Goal: Task Accomplishment & Management: Manage account settings

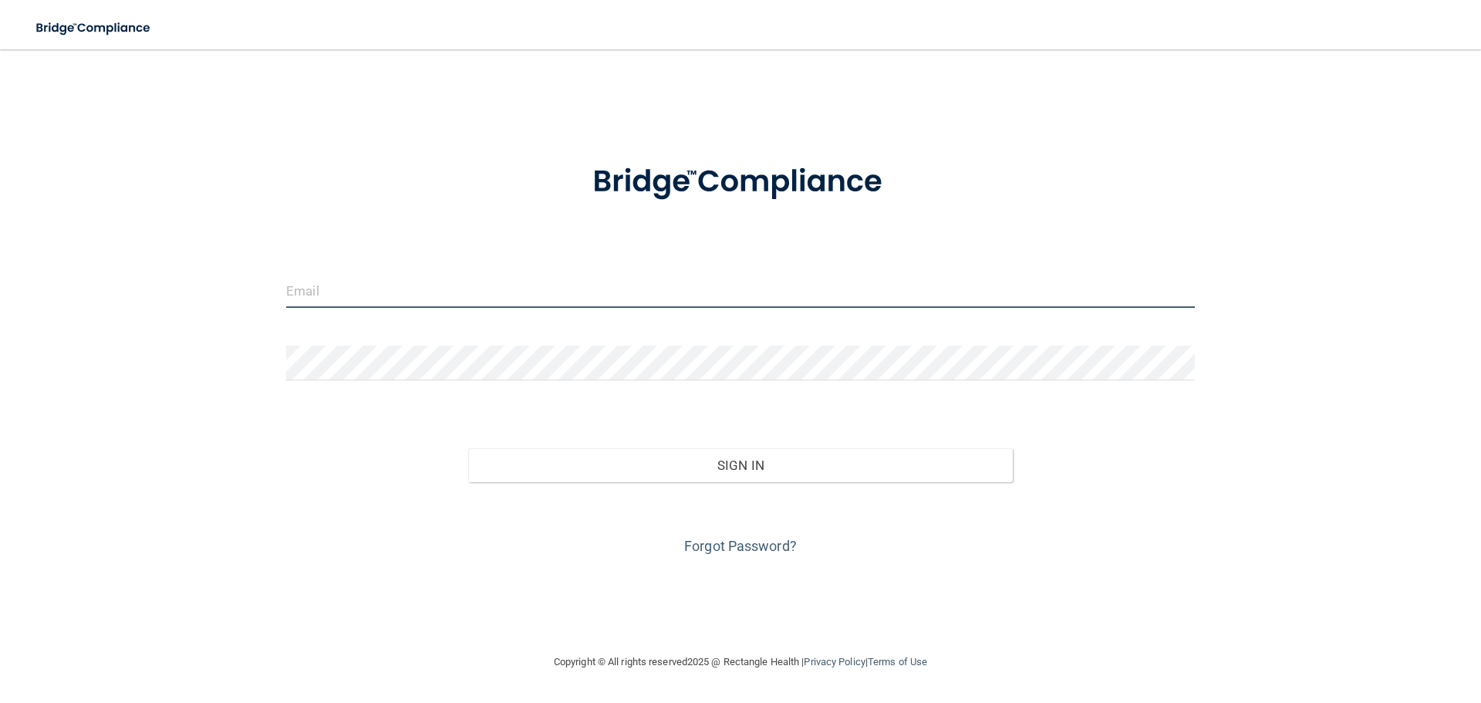
type input "[EMAIL_ADDRESS][DOMAIN_NAME]"
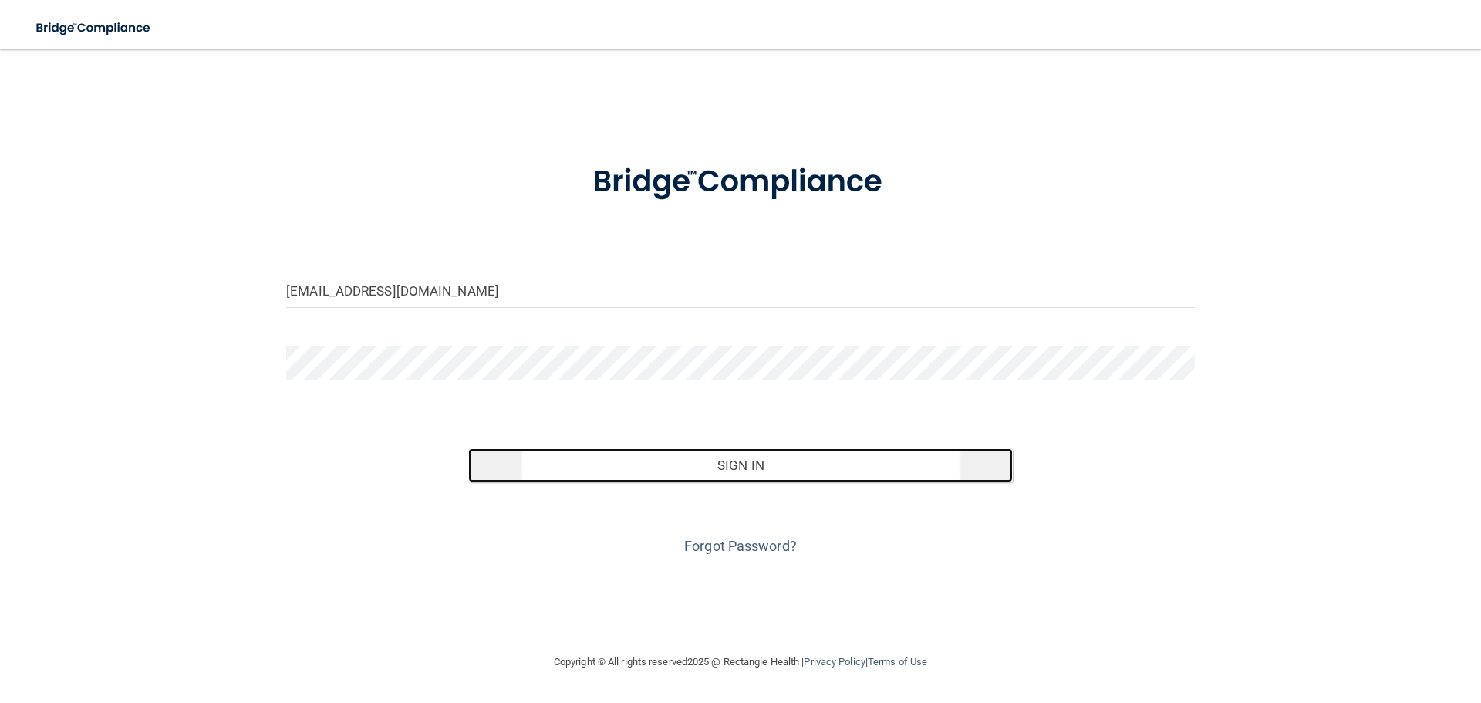
click at [717, 471] on button "Sign In" at bounding box center [740, 465] width 545 height 34
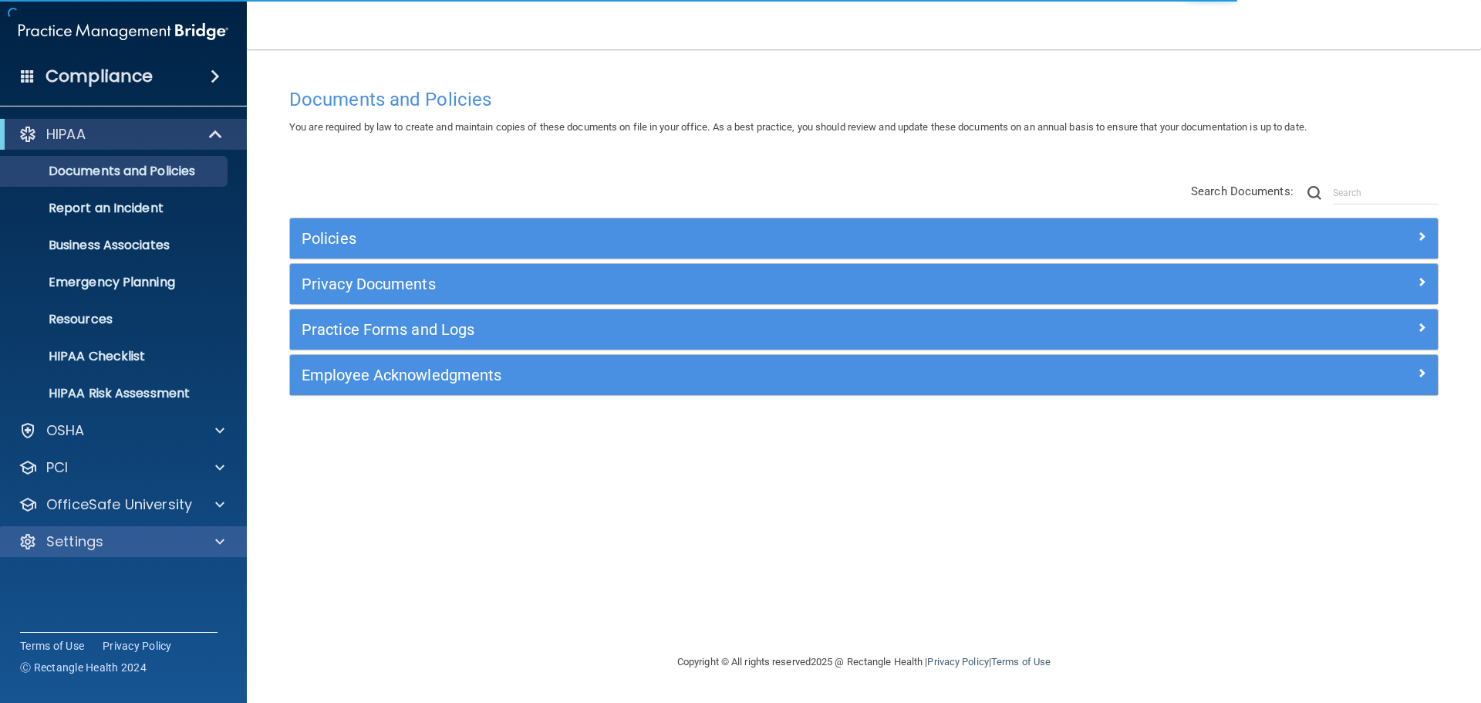
click at [218, 529] on div "Settings" at bounding box center [124, 541] width 248 height 31
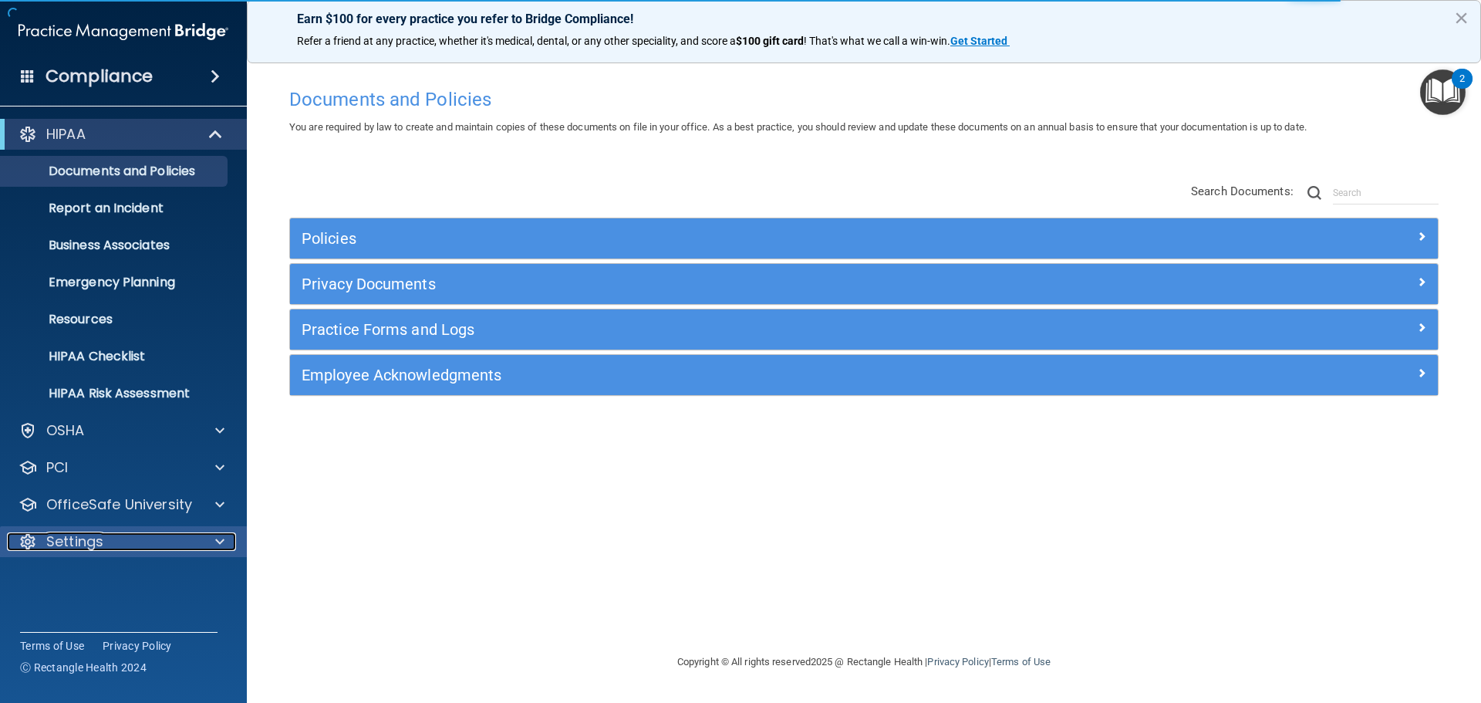
click at [221, 535] on span at bounding box center [219, 541] width 9 height 19
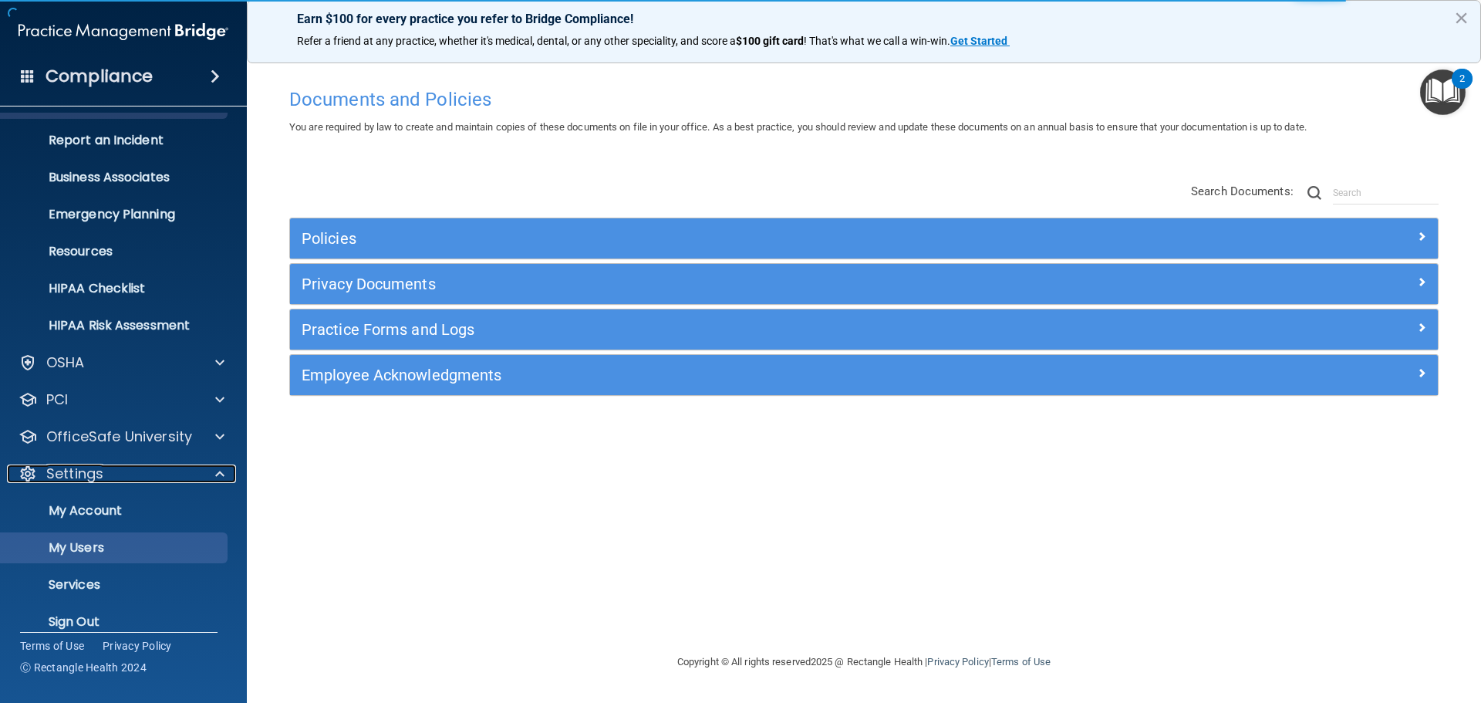
scroll to position [78, 0]
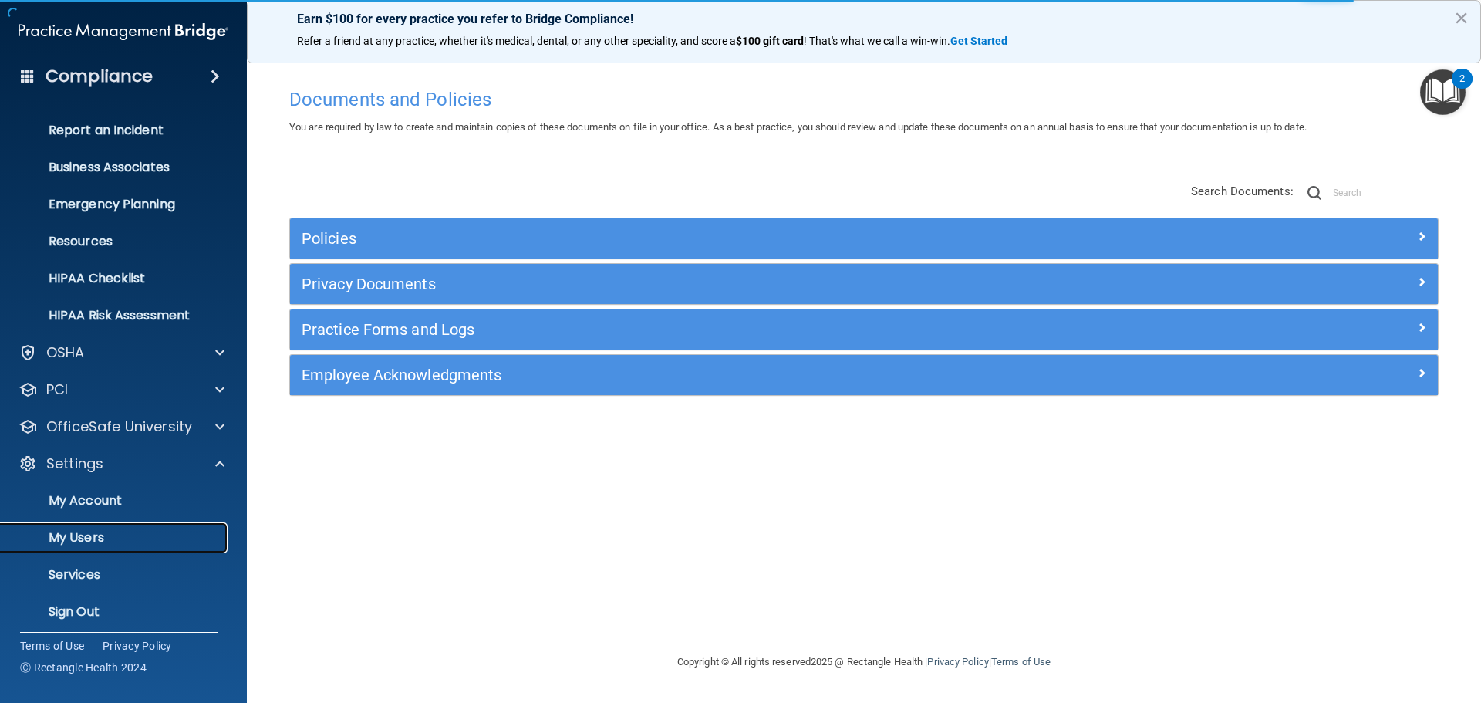
click at [88, 532] on p "My Users" at bounding box center [115, 537] width 211 height 15
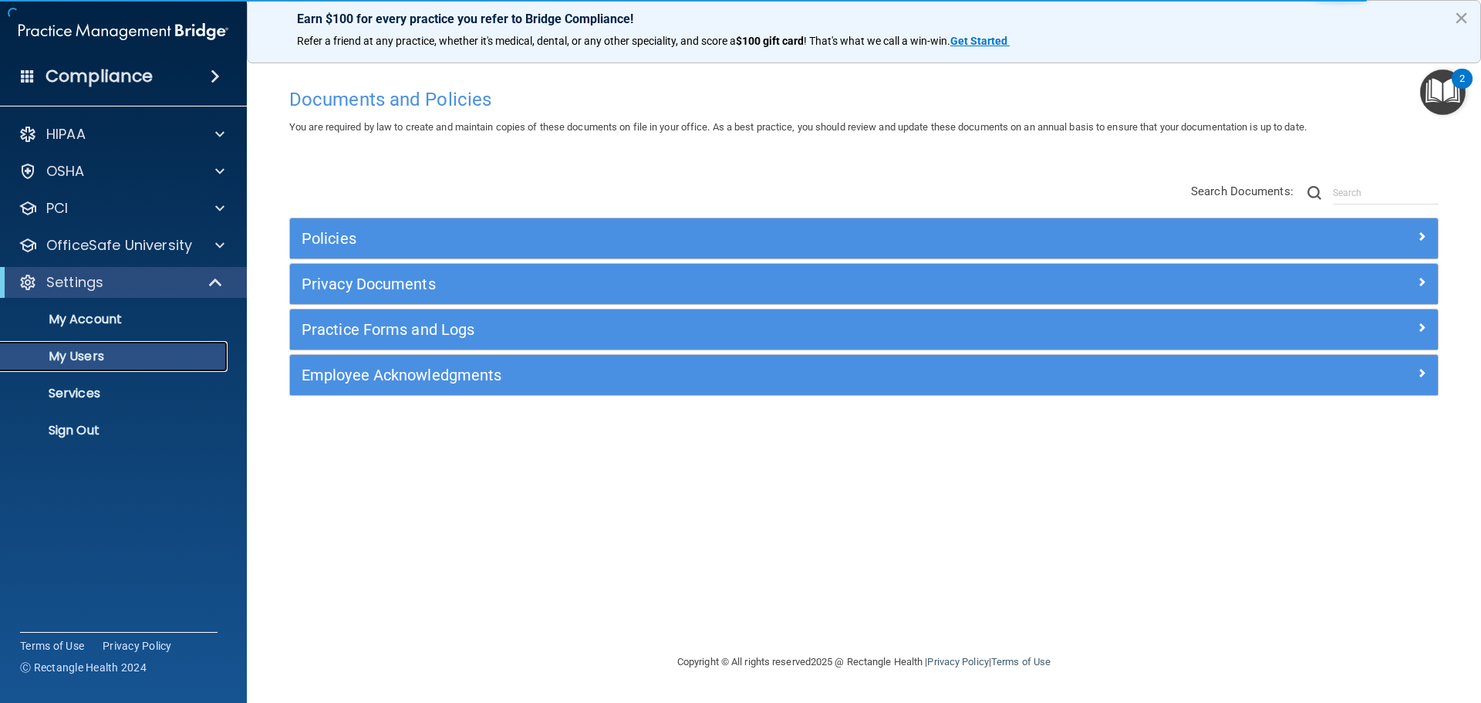
select select "20"
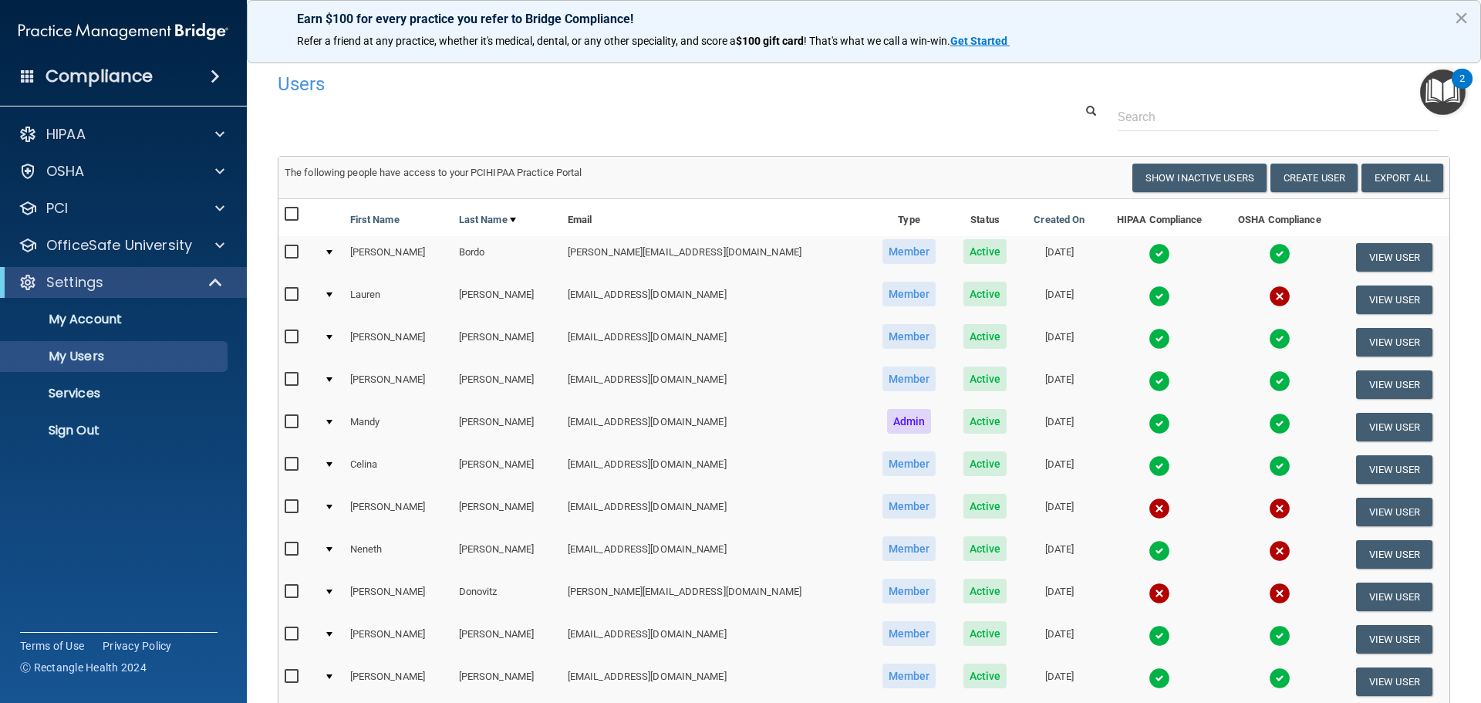
click at [290, 507] on input "checkbox" at bounding box center [294, 507] width 18 height 12
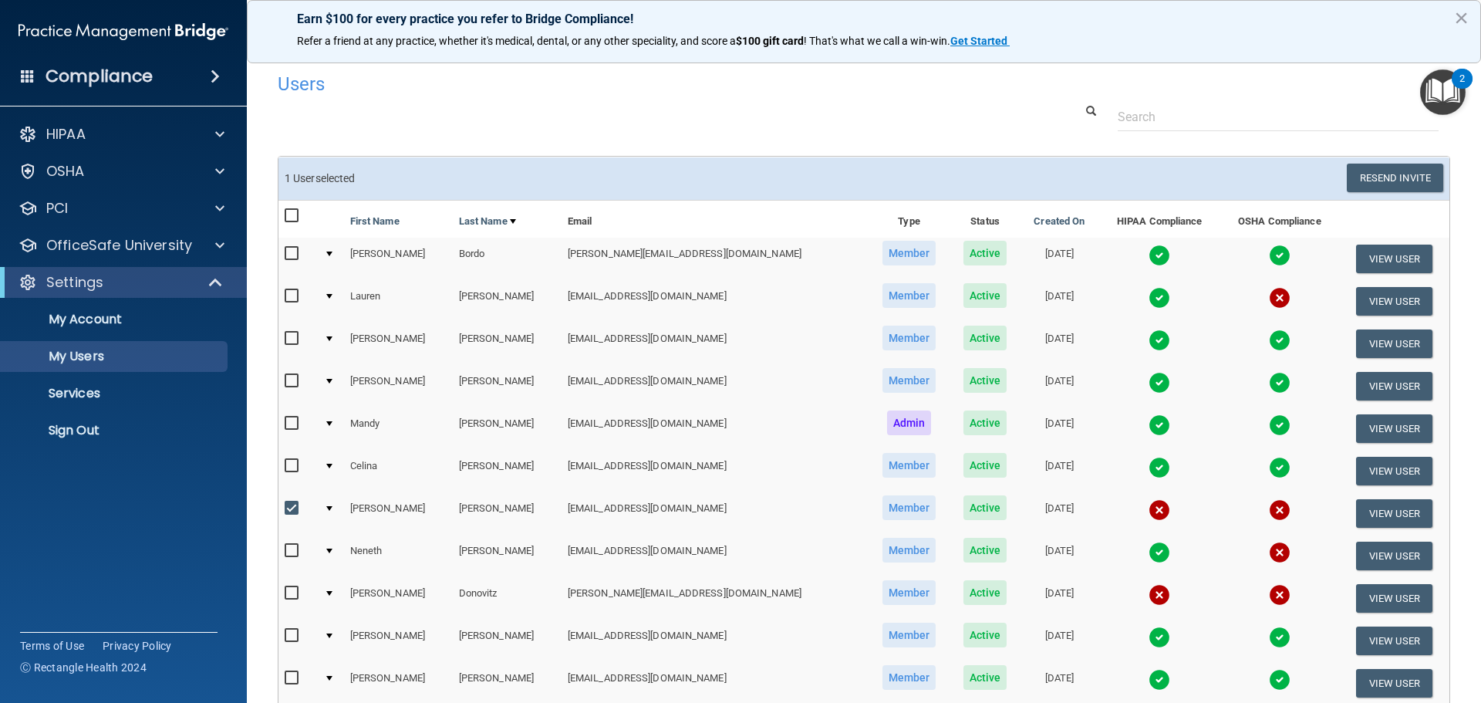
click at [290, 507] on input "checkbox" at bounding box center [294, 508] width 18 height 12
checkbox input "false"
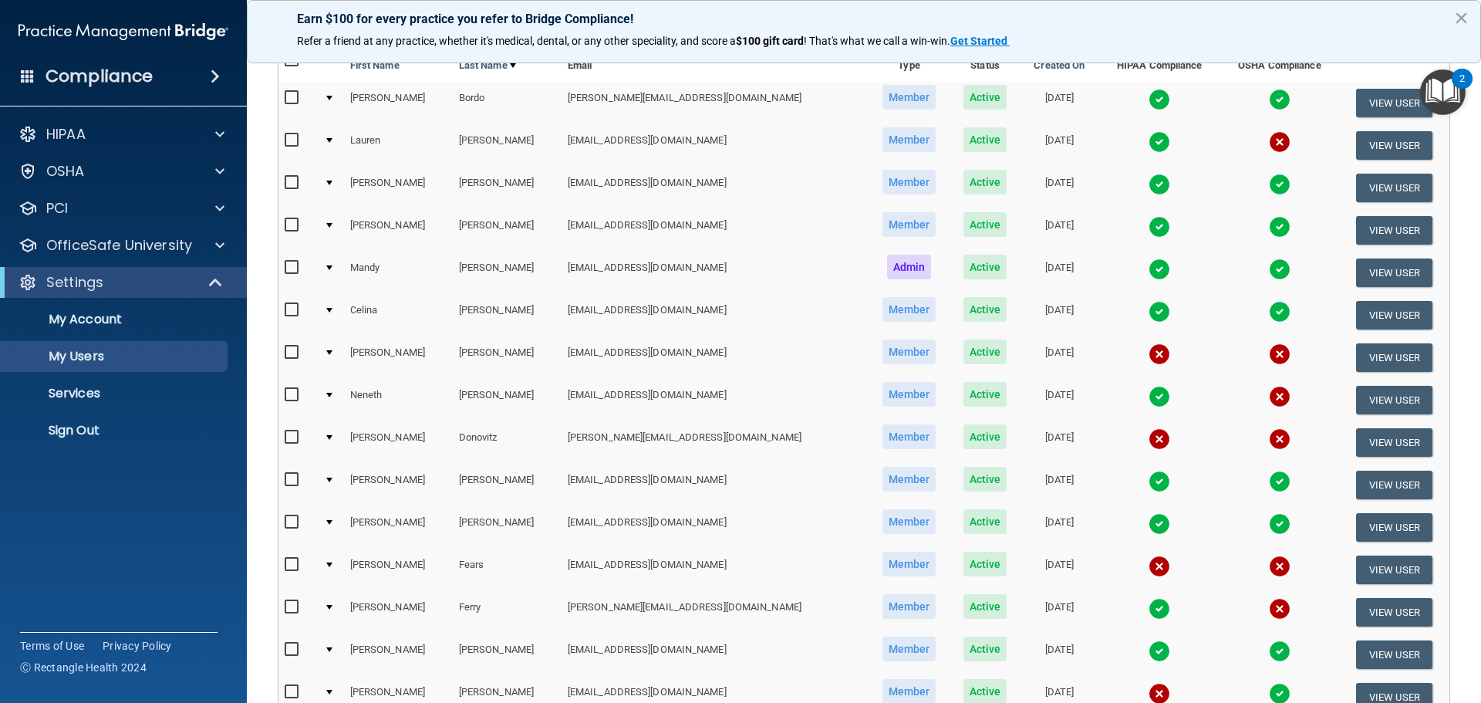
scroll to position [231, 0]
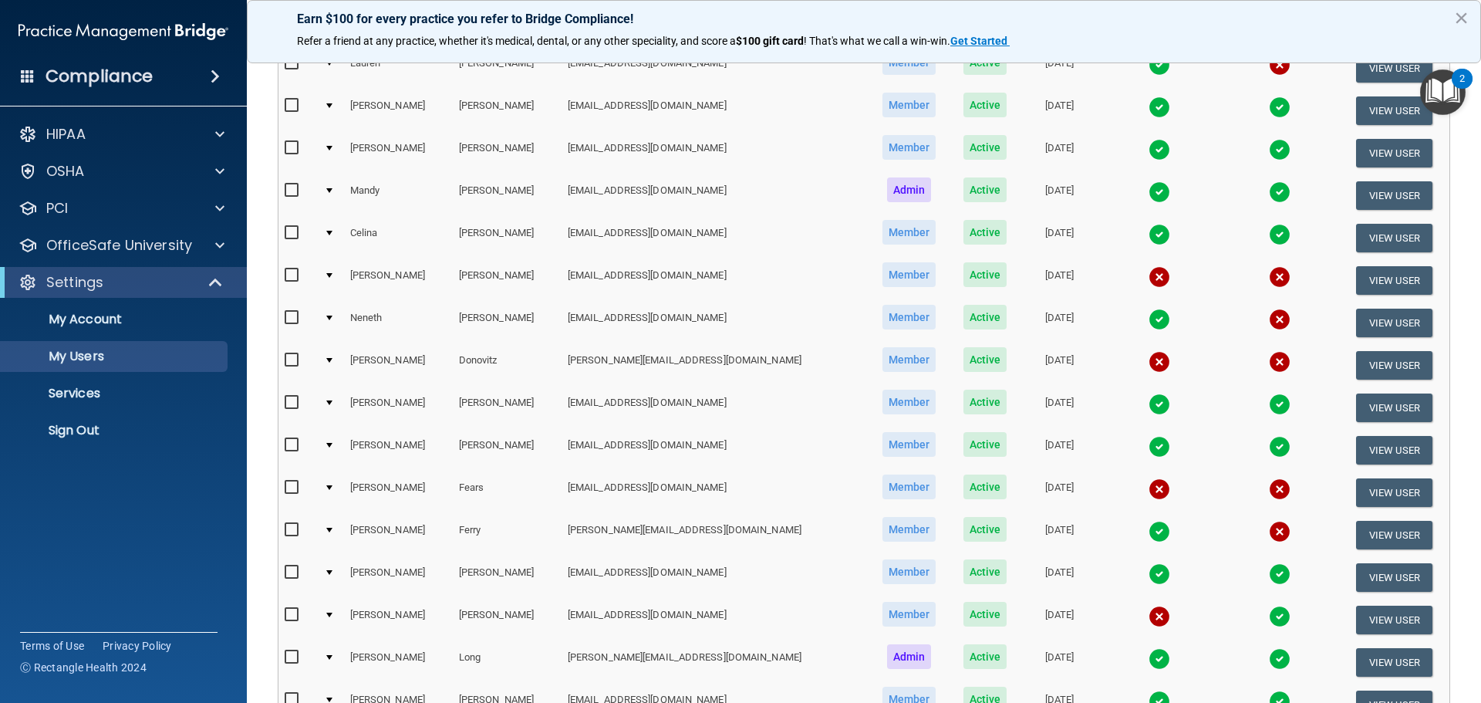
click at [289, 481] on input "checkbox" at bounding box center [294, 487] width 18 height 12
checkbox input "false"
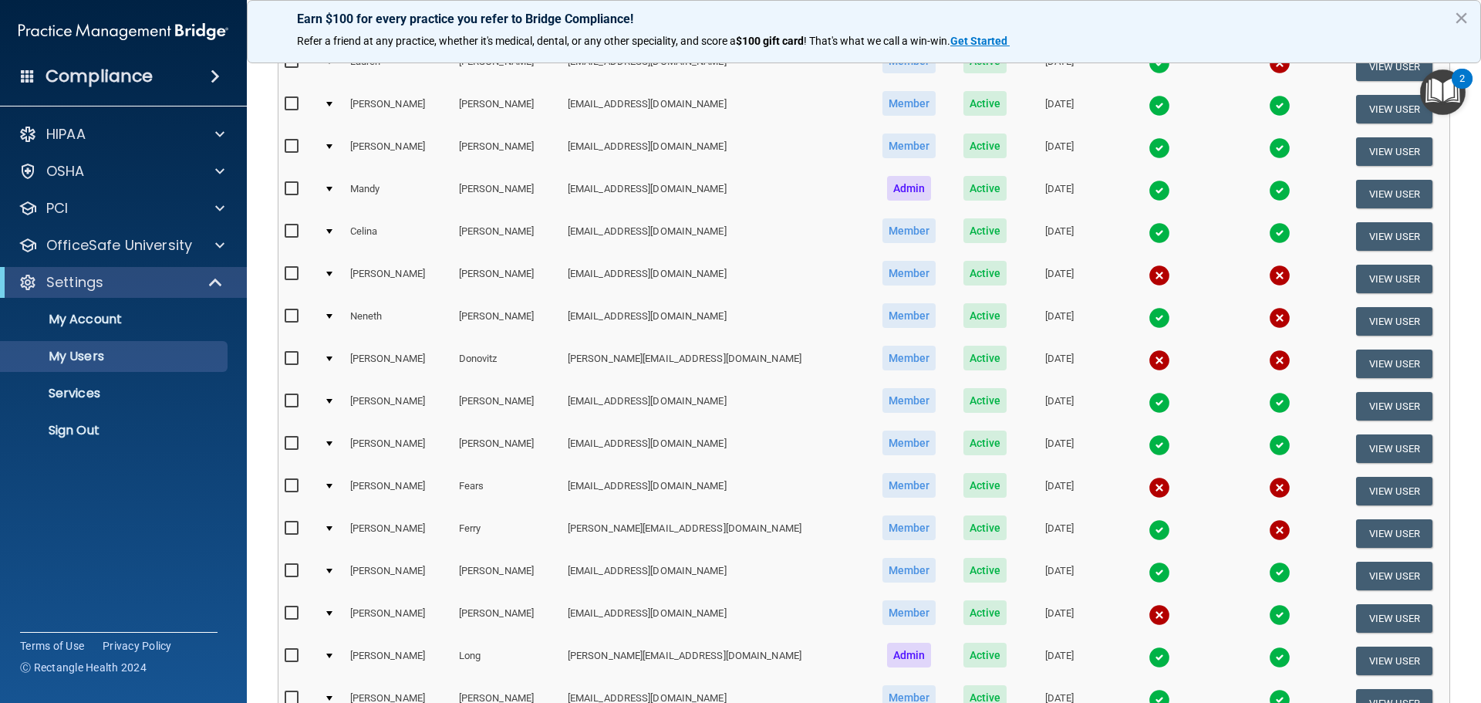
scroll to position [231, 0]
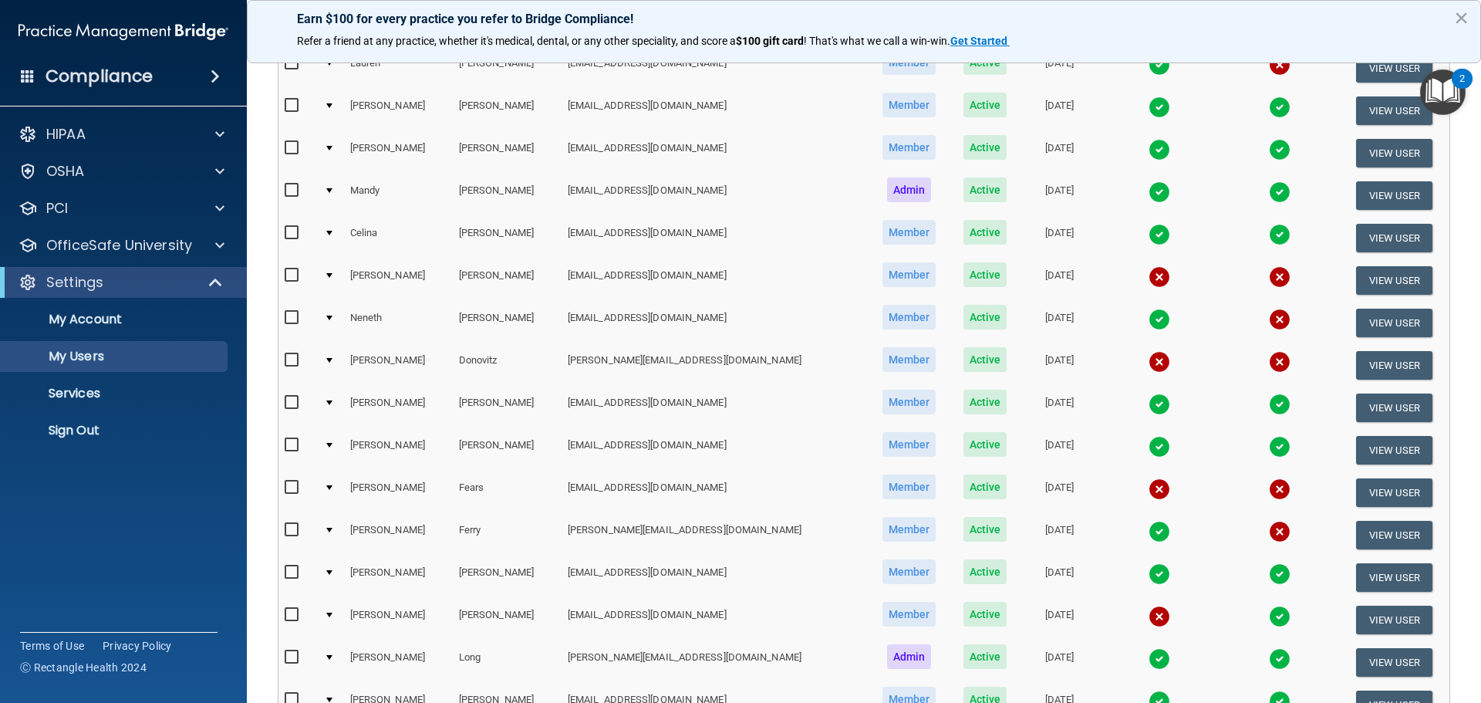
click at [290, 532] on input "checkbox" at bounding box center [294, 530] width 18 height 12
checkbox input "false"
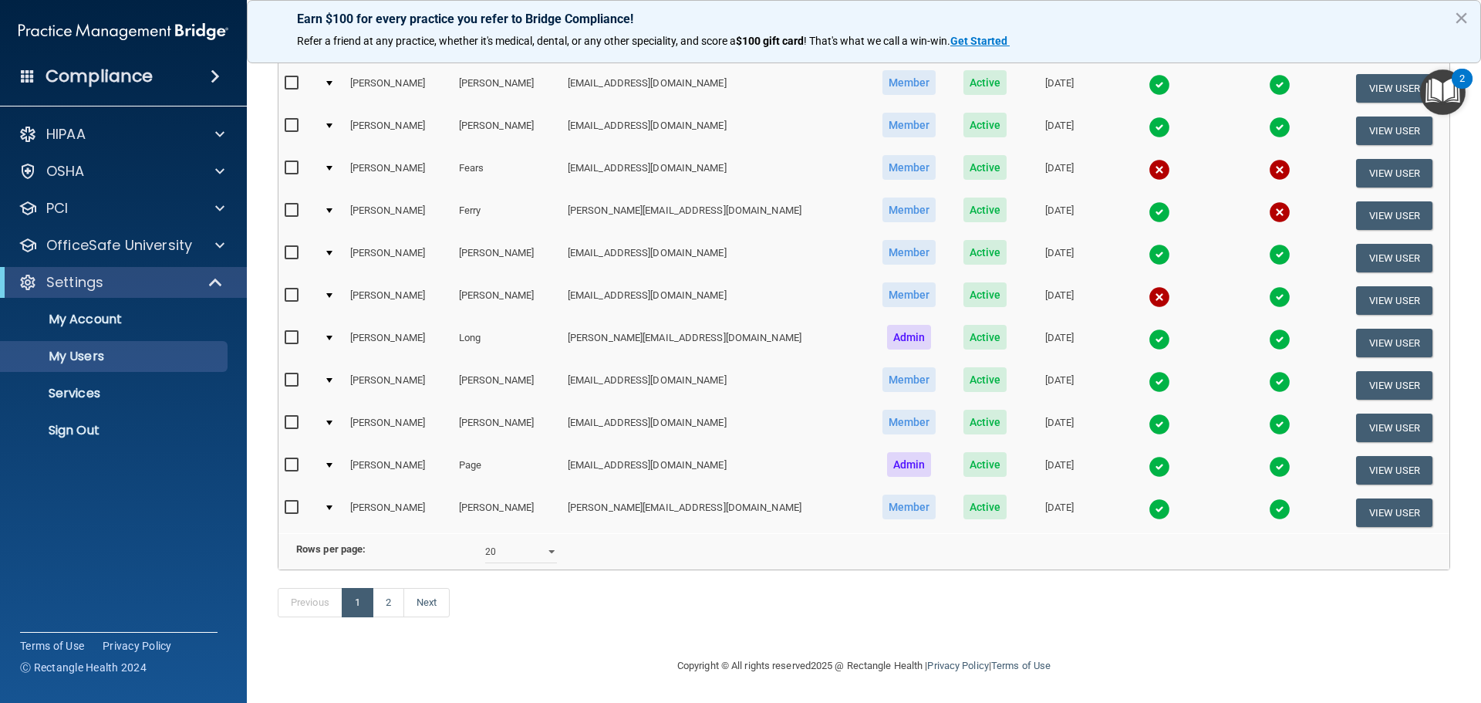
scroll to position [574, 0]
click at [400, 602] on link "2" at bounding box center [389, 602] width 32 height 29
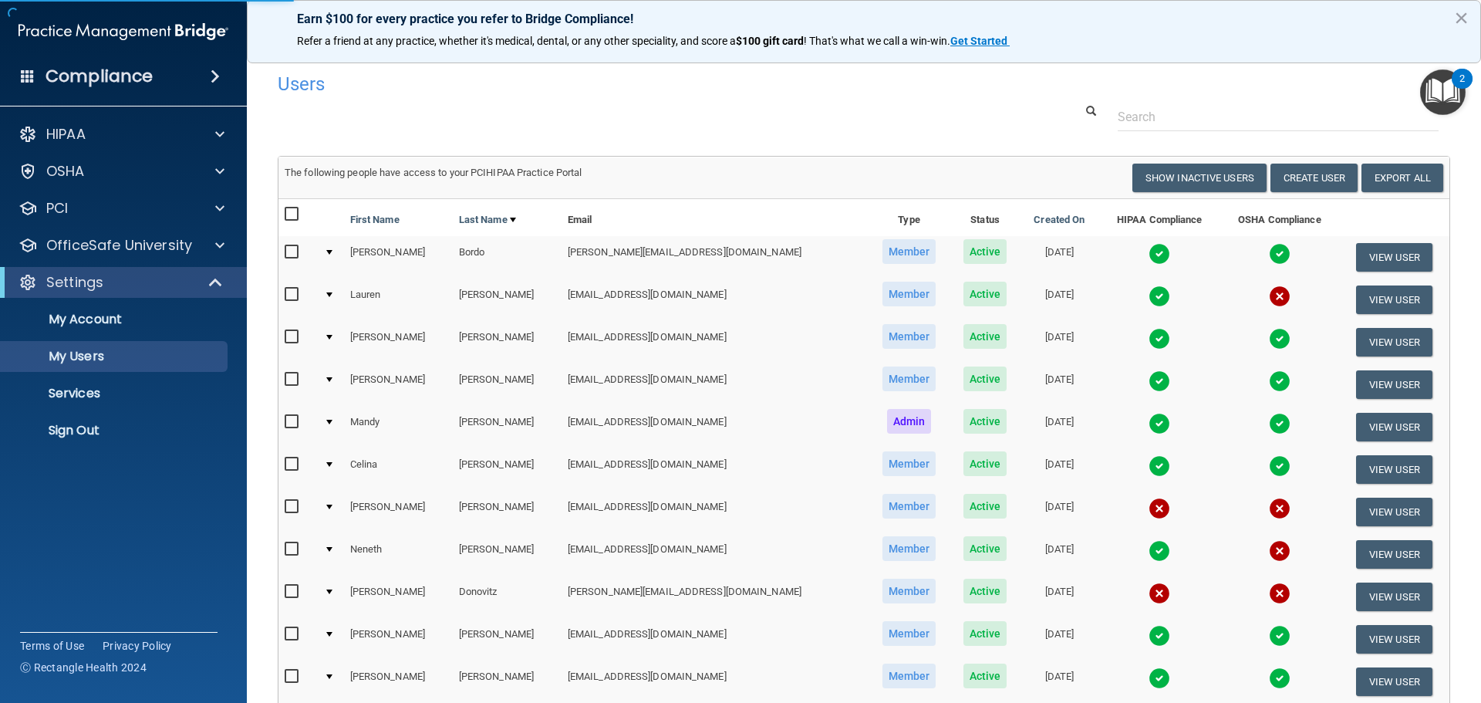
select select "20"
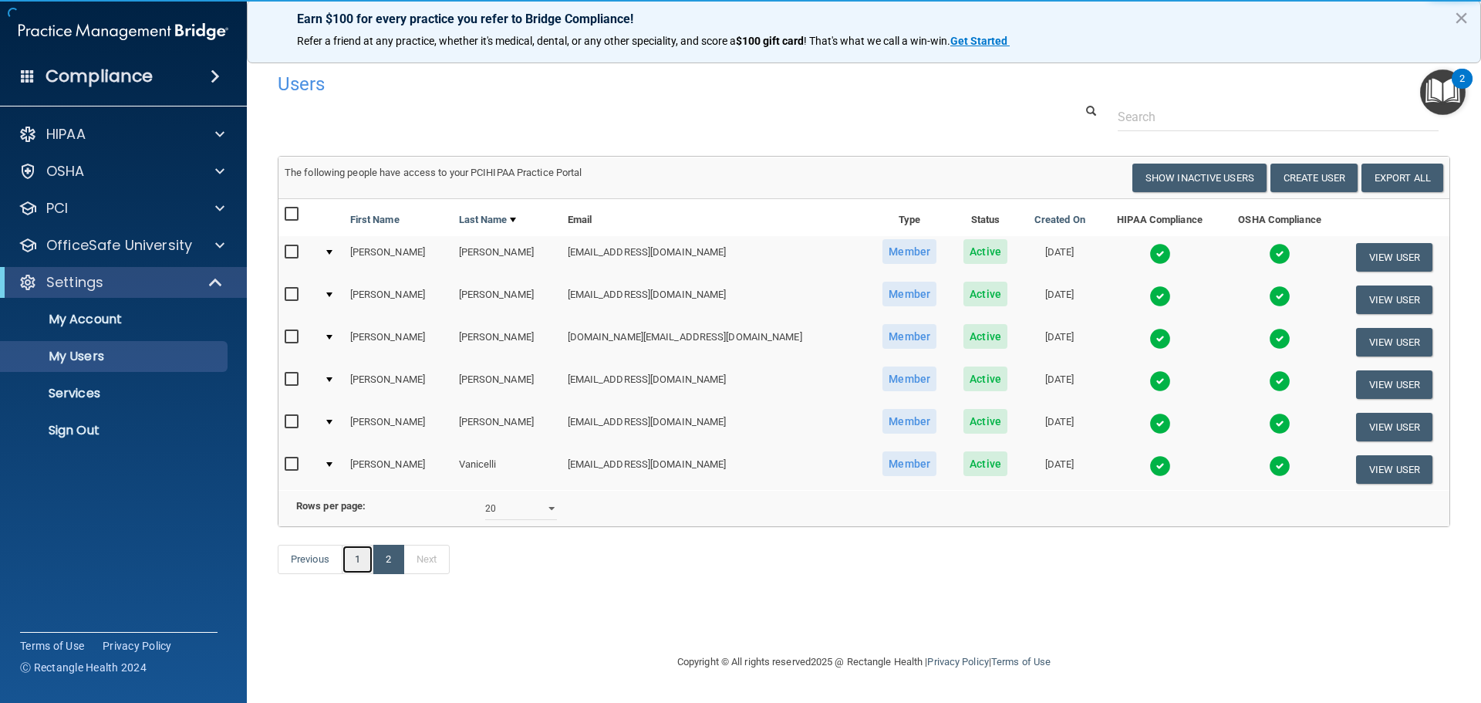
click at [345, 573] on link "1" at bounding box center [358, 559] width 32 height 29
select select "20"
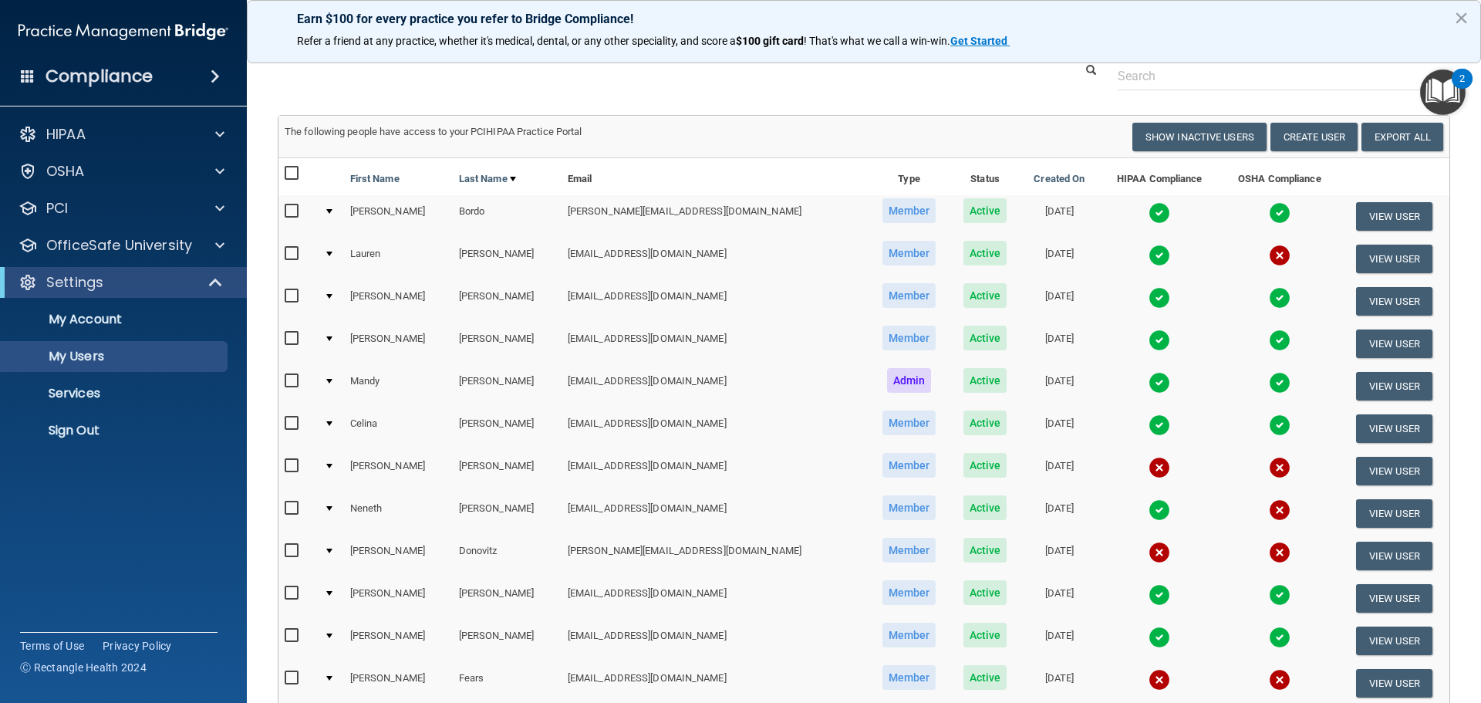
scroll to position [77, 0]
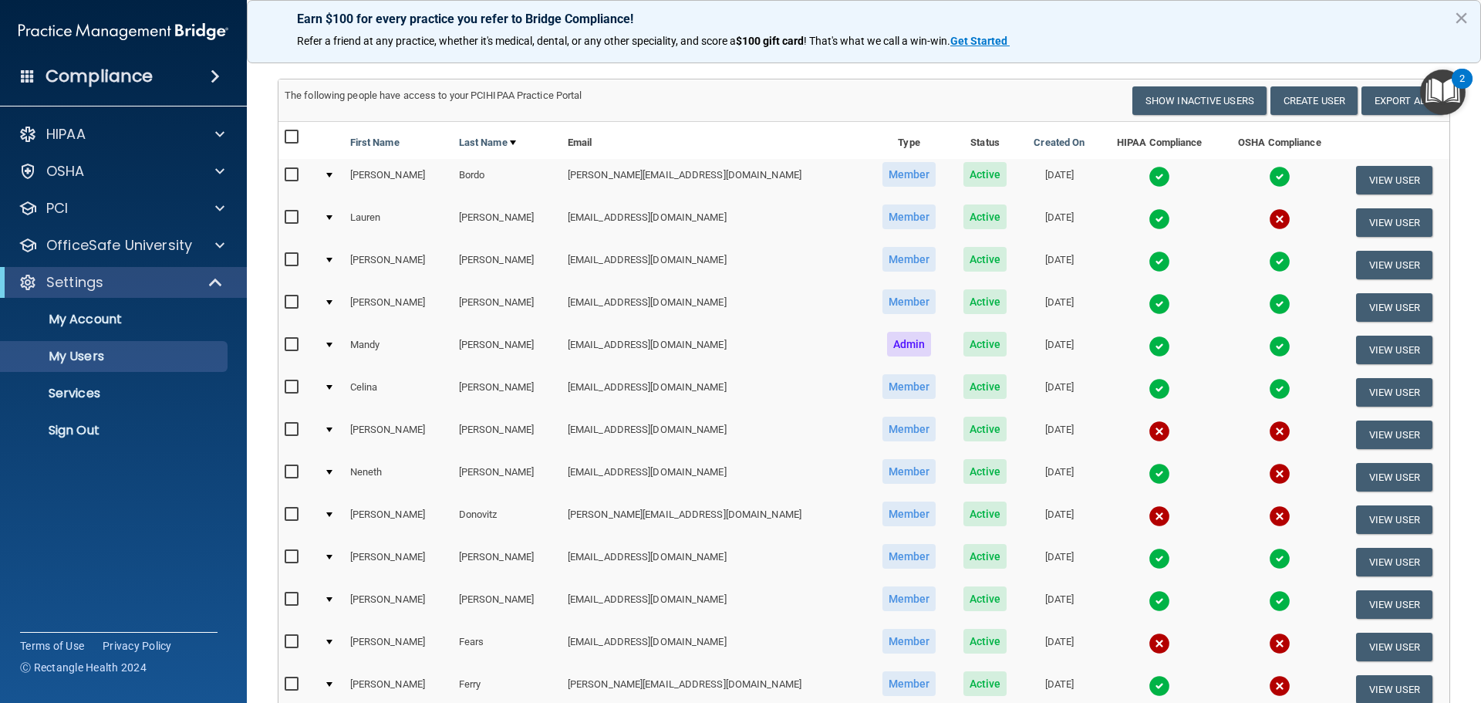
click at [293, 427] on input "checkbox" at bounding box center [294, 430] width 18 height 12
checkbox input "true"
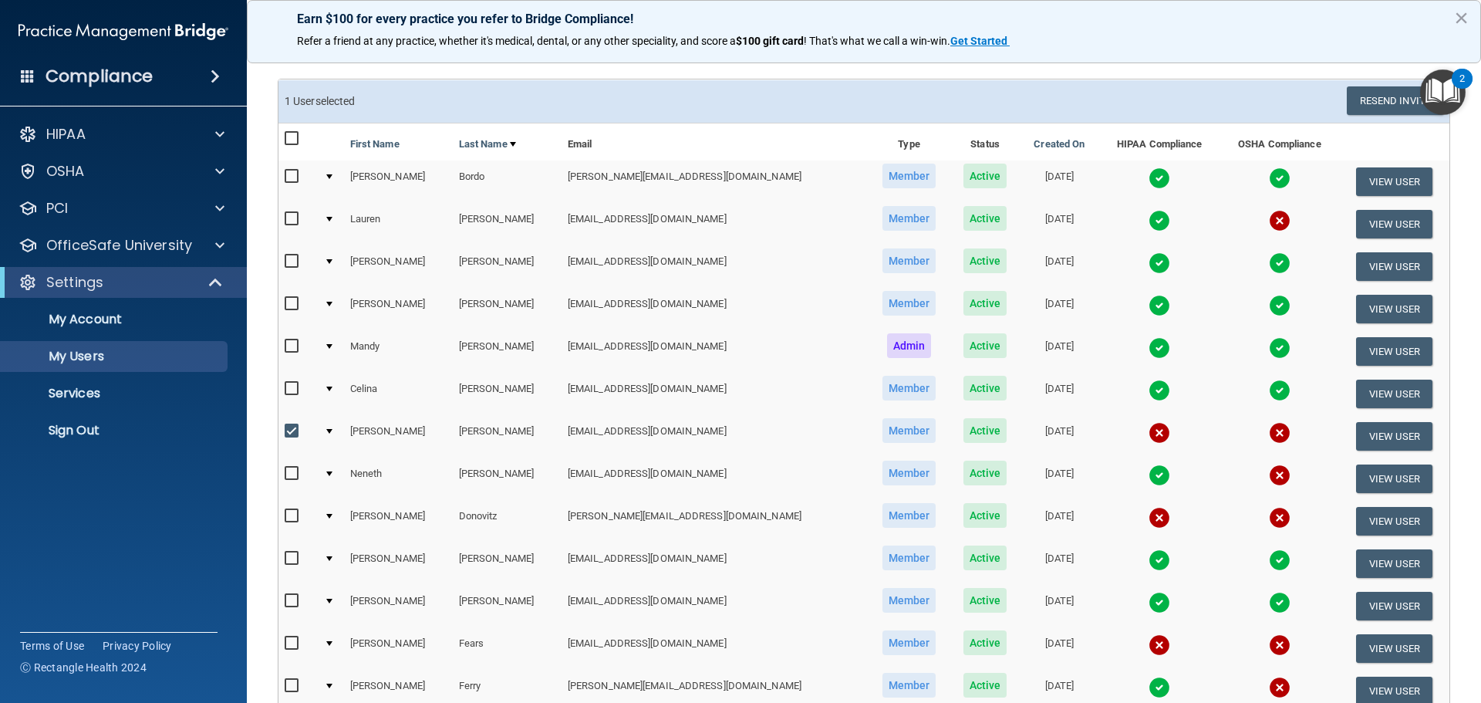
click at [295, 215] on input "checkbox" at bounding box center [294, 219] width 18 height 12
checkbox input "true"
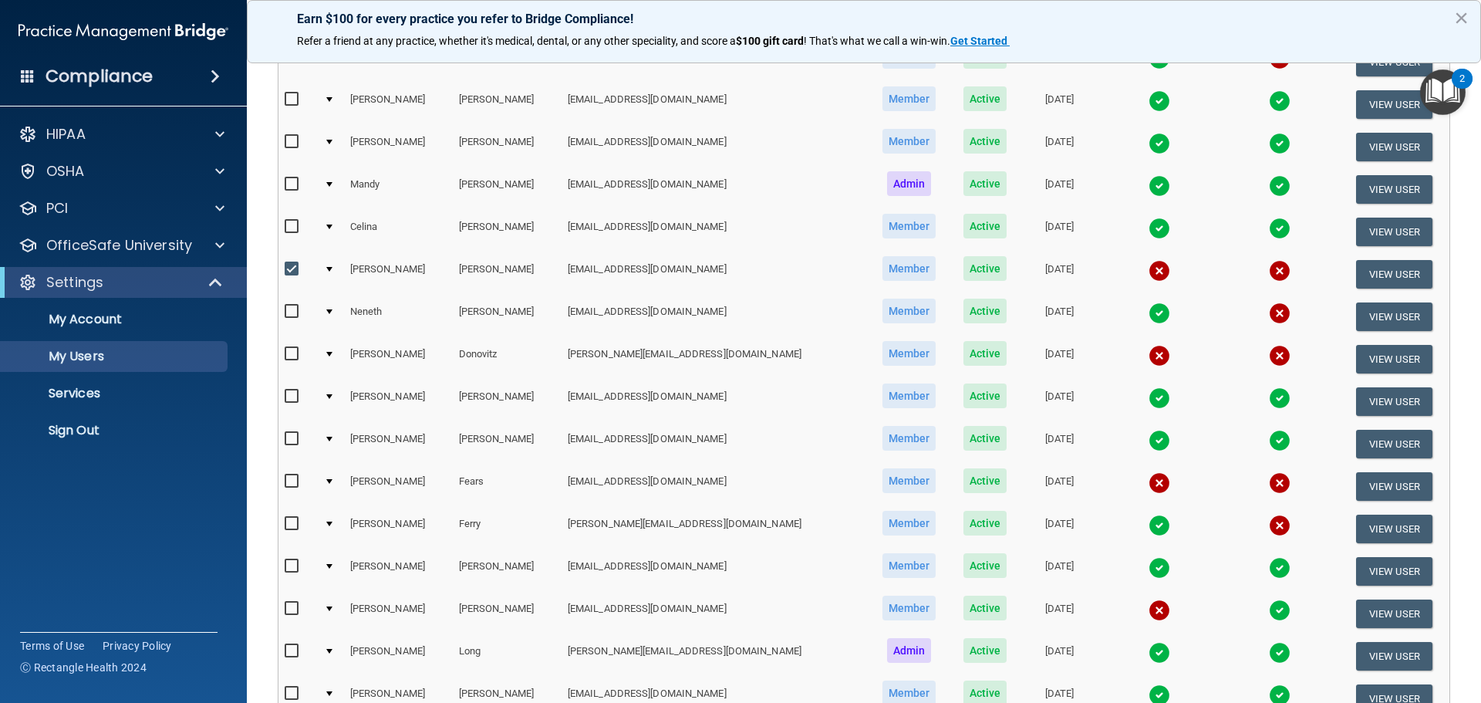
scroll to position [309, 0]
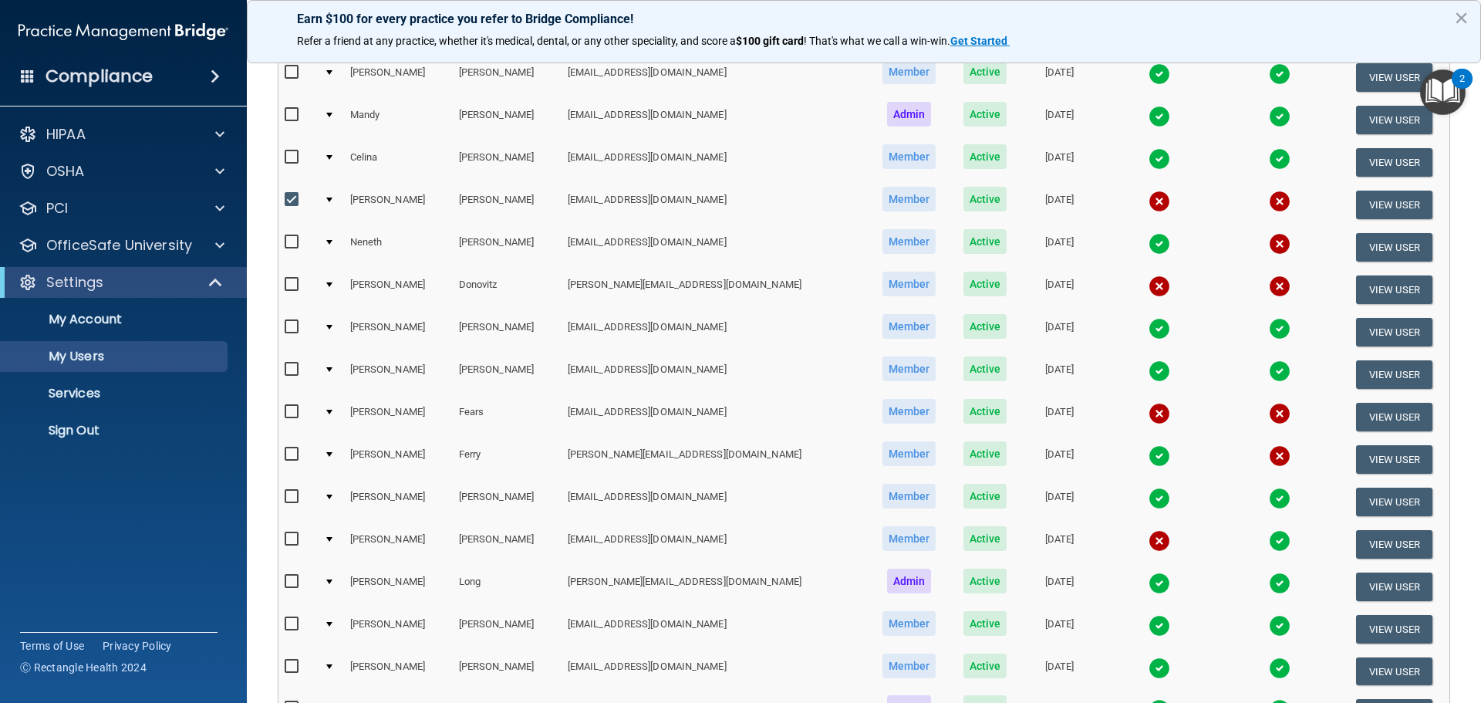
click at [332, 410] on div at bounding box center [329, 412] width 6 height 5
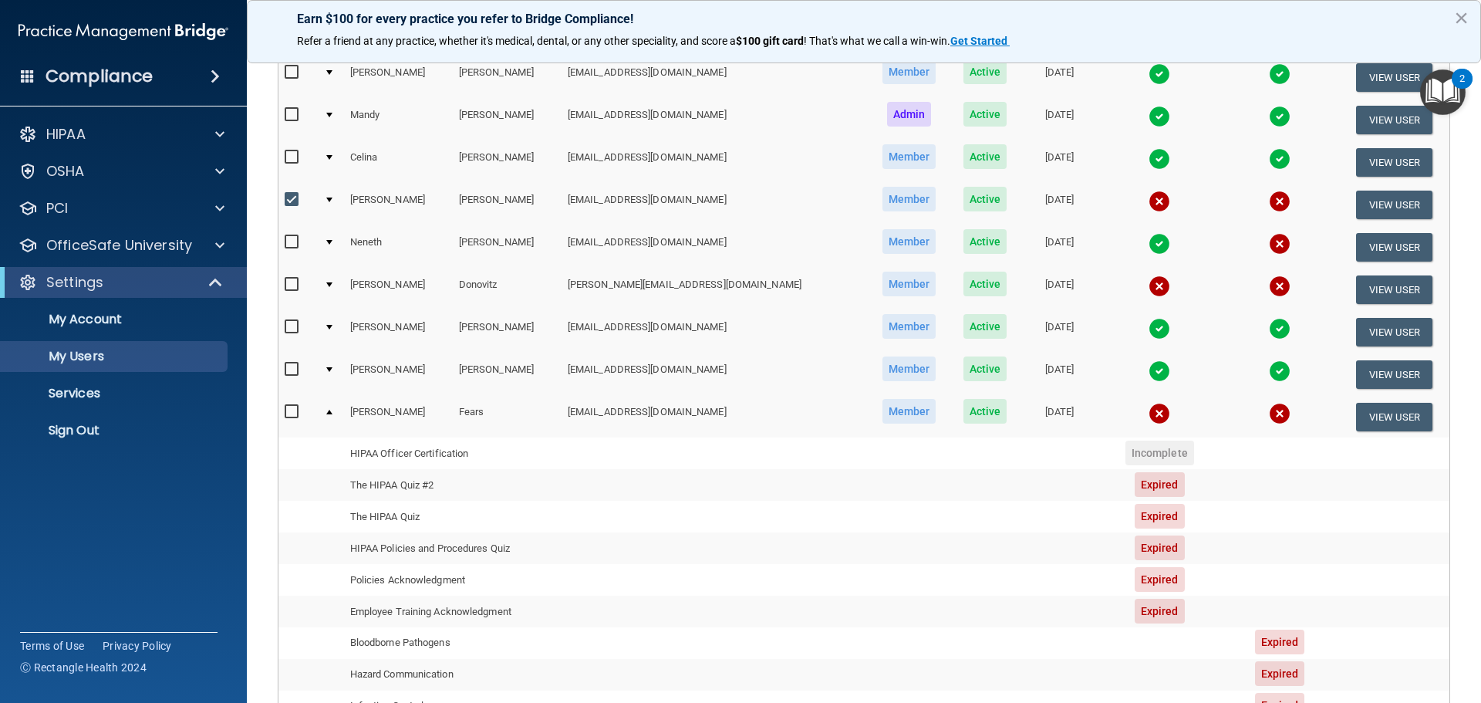
click at [495, 420] on td "Fears" at bounding box center [507, 417] width 109 height 42
click at [453, 407] on td "Kelli" at bounding box center [398, 417] width 109 height 42
click at [497, 408] on td "Fears" at bounding box center [507, 417] width 109 height 42
click at [1358, 418] on button "View User" at bounding box center [1394, 417] width 76 height 29
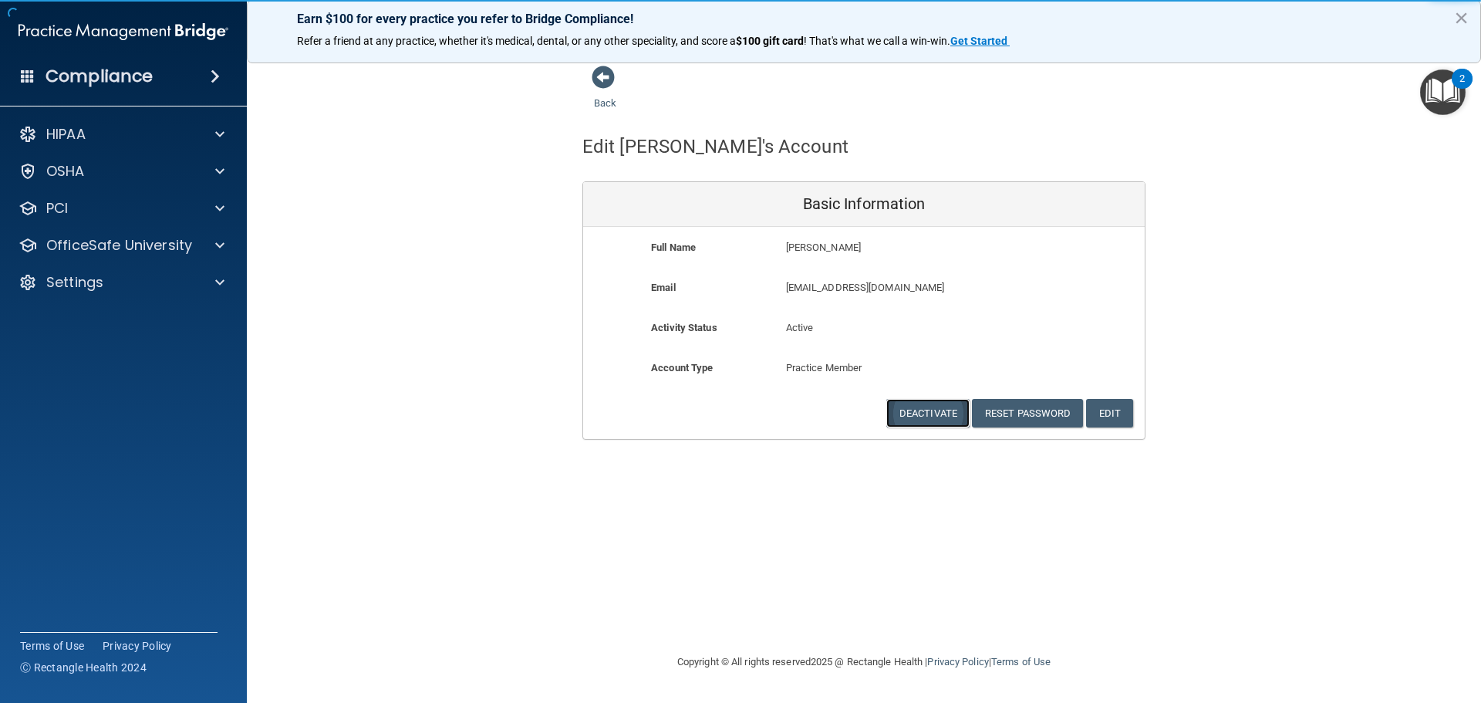
click at [940, 418] on button "Deactivate" at bounding box center [927, 413] width 83 height 29
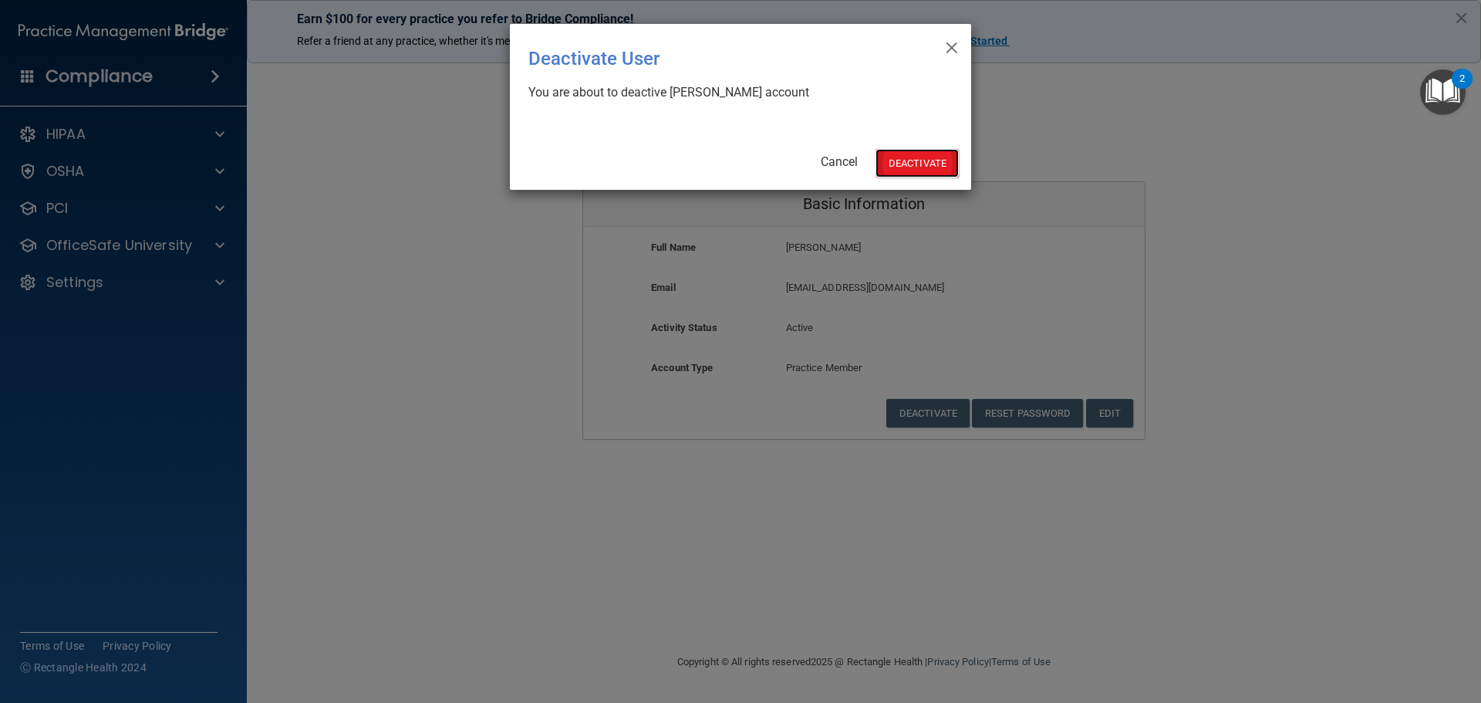
click at [904, 166] on button "Deactivate" at bounding box center [917, 163] width 83 height 29
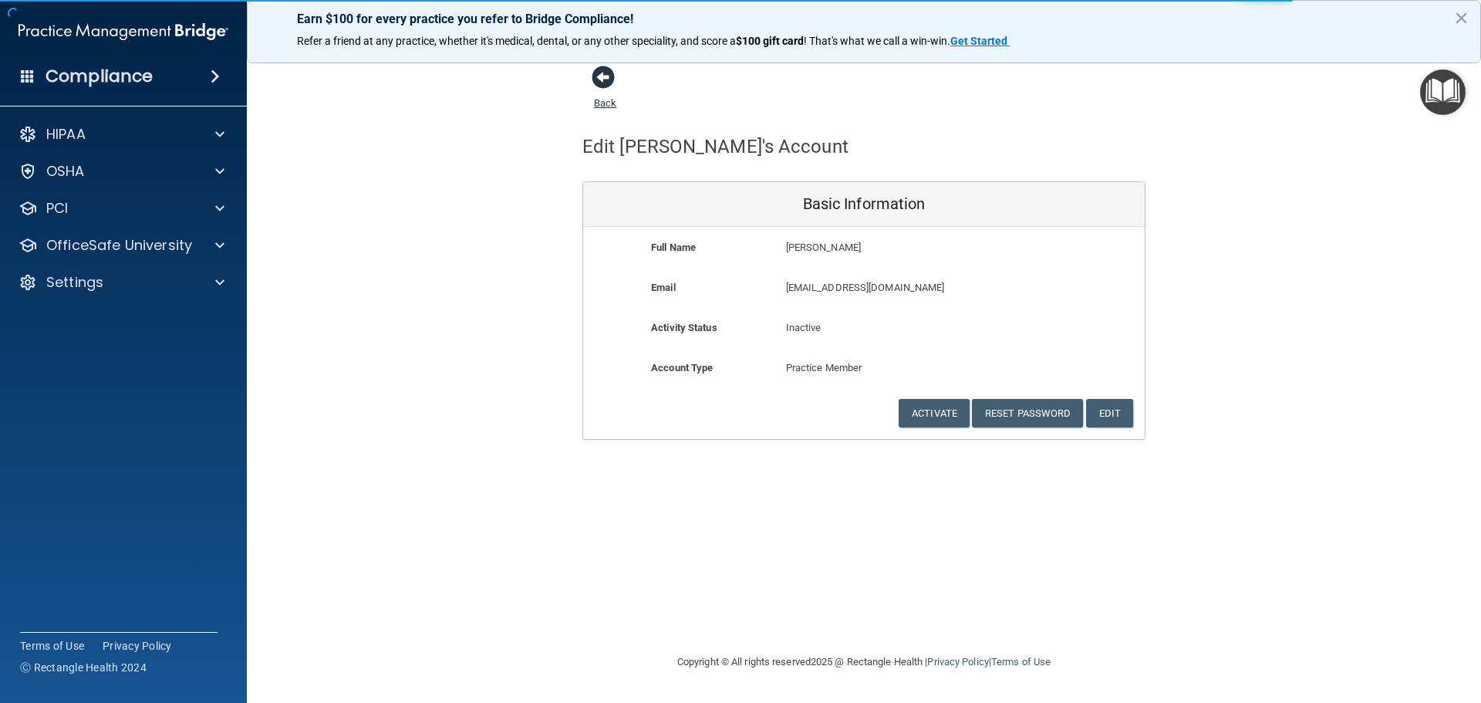
click at [604, 78] on span at bounding box center [603, 77] width 23 height 23
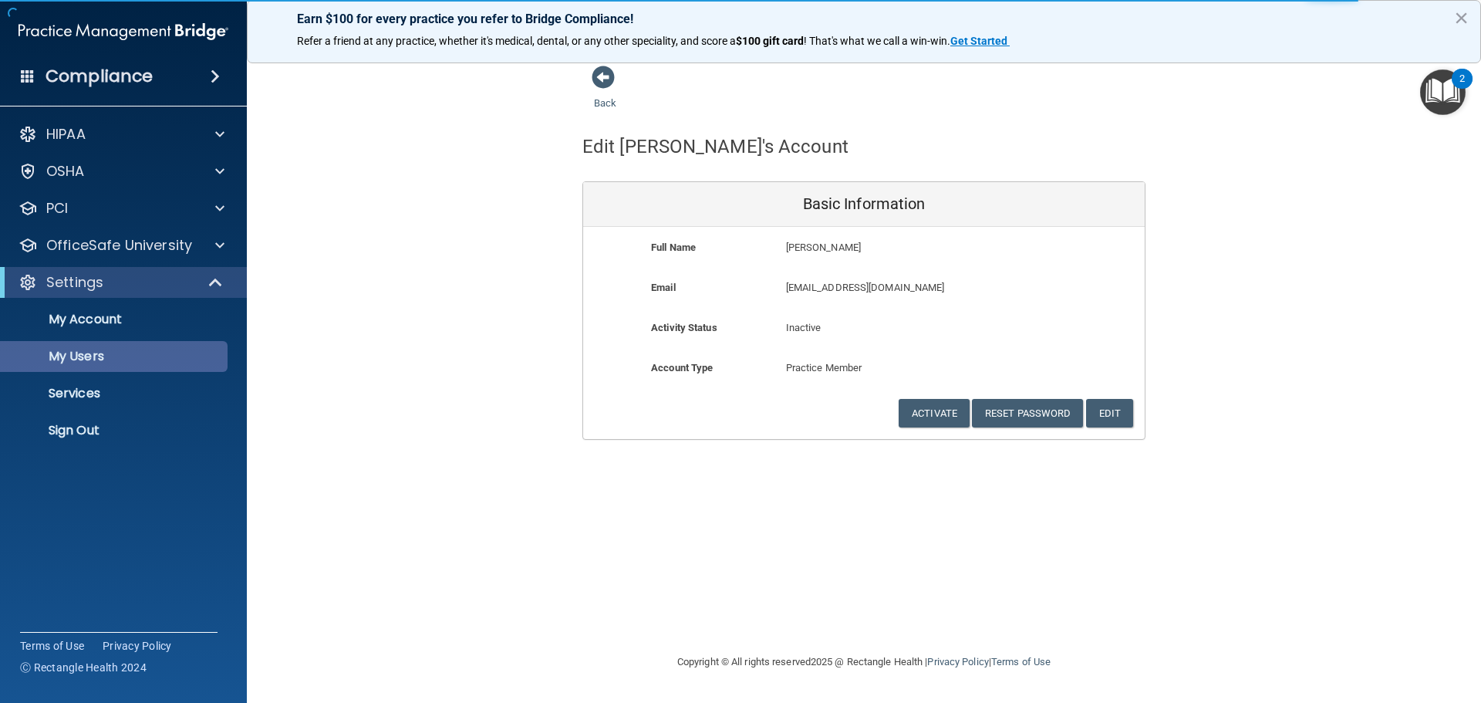
select select "20"
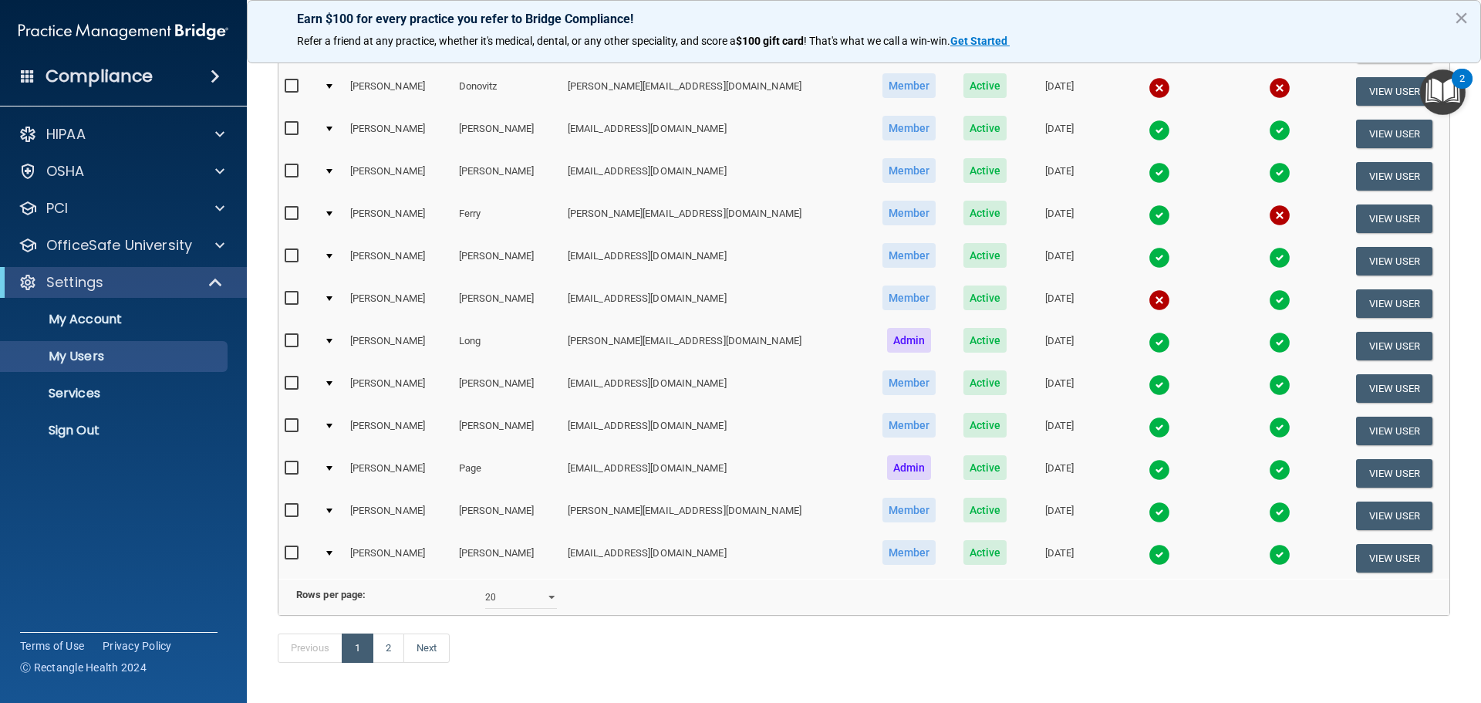
scroll to position [540, 0]
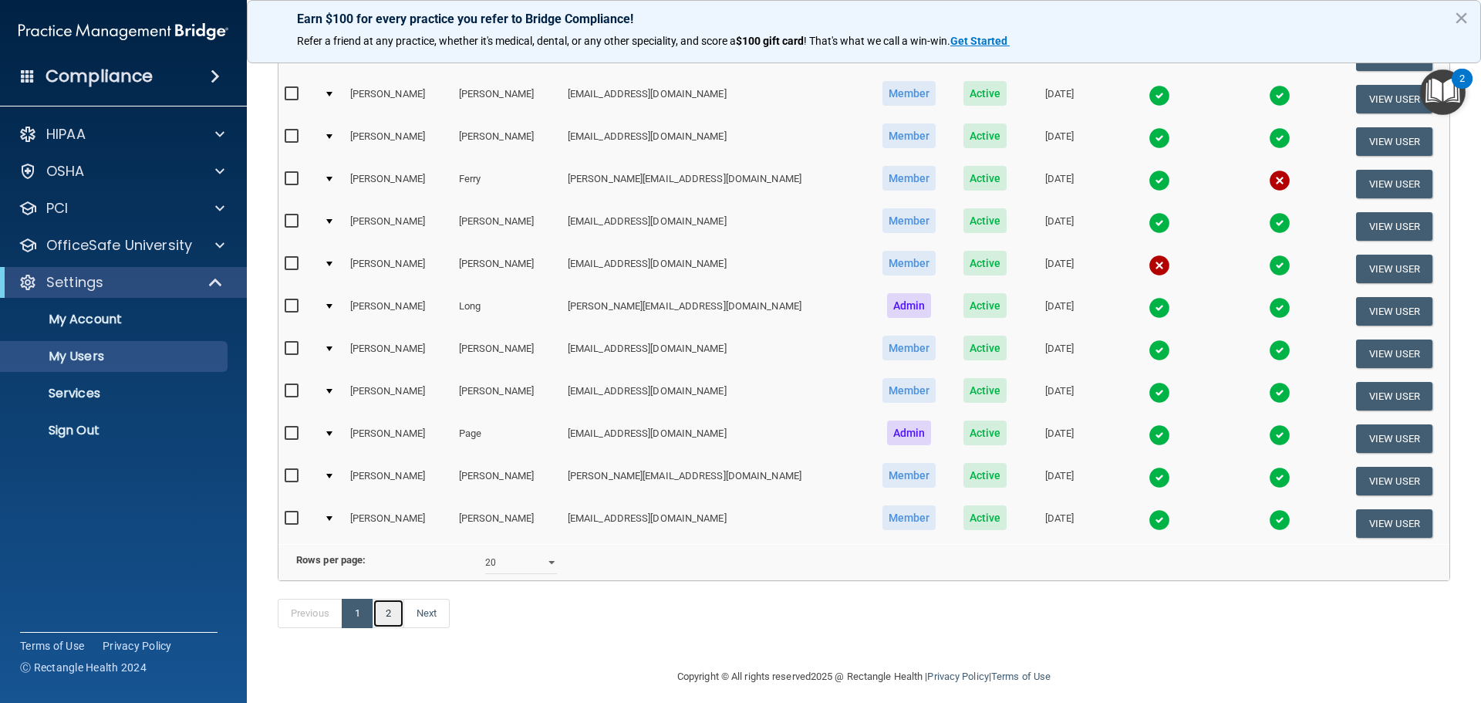
click at [390, 628] on link "2" at bounding box center [389, 613] width 32 height 29
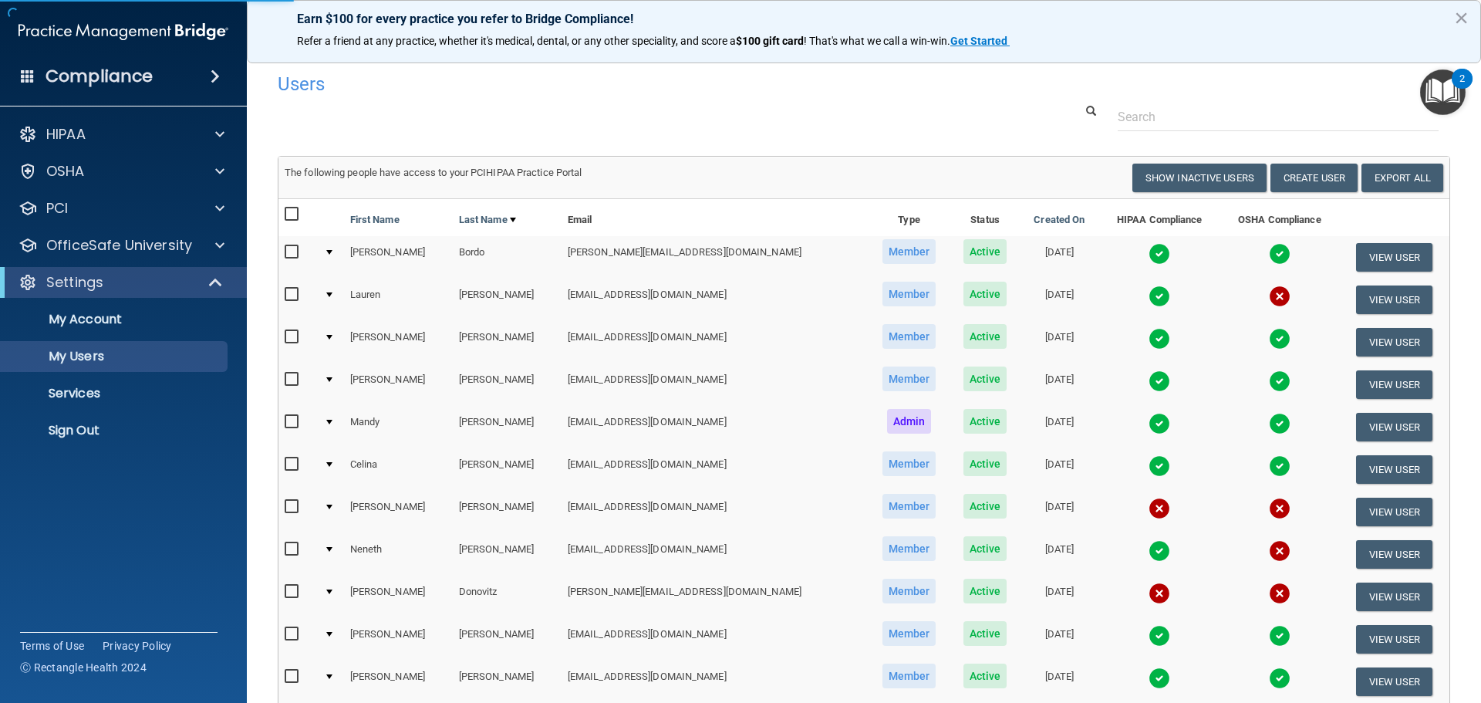
select select "20"
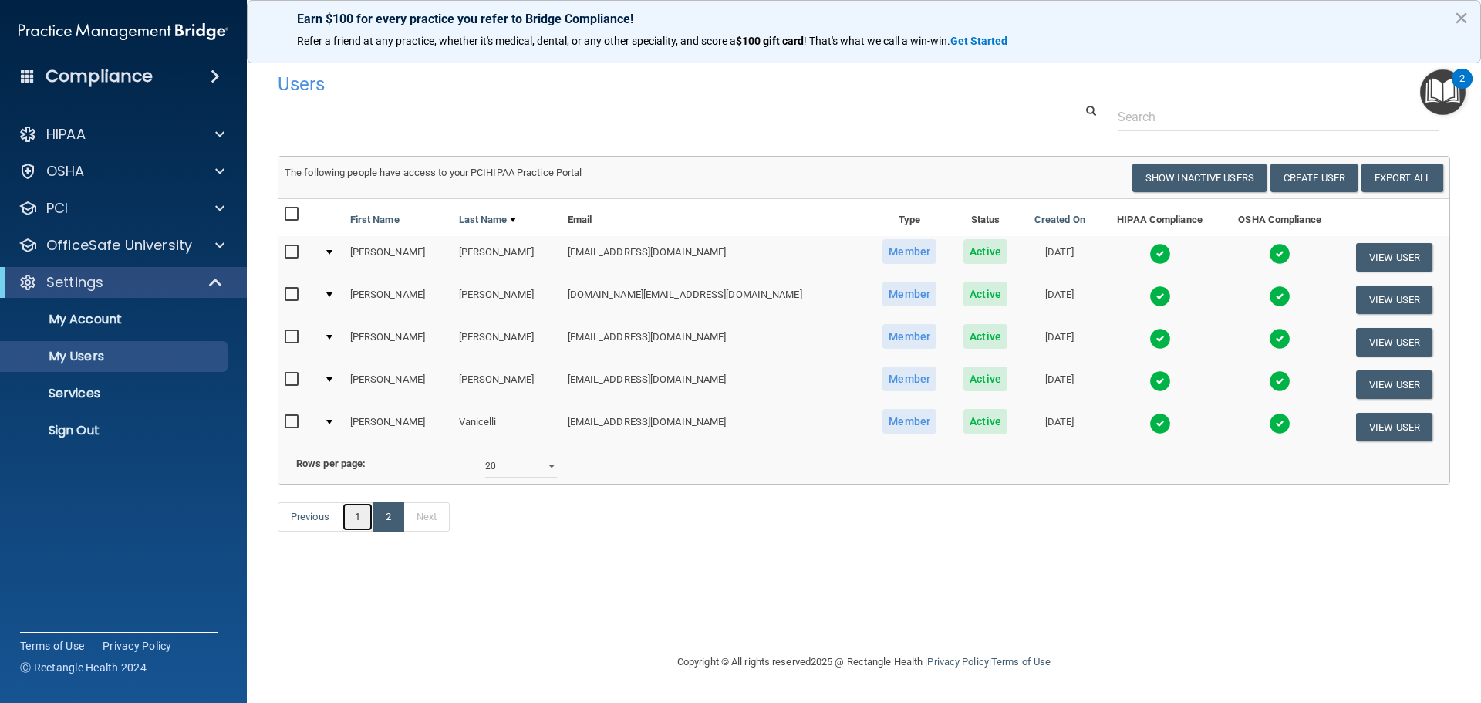
click at [365, 532] on link "1" at bounding box center [358, 516] width 32 height 29
select select "20"
